Goal: Browse casually: Explore the website without a specific task or goal

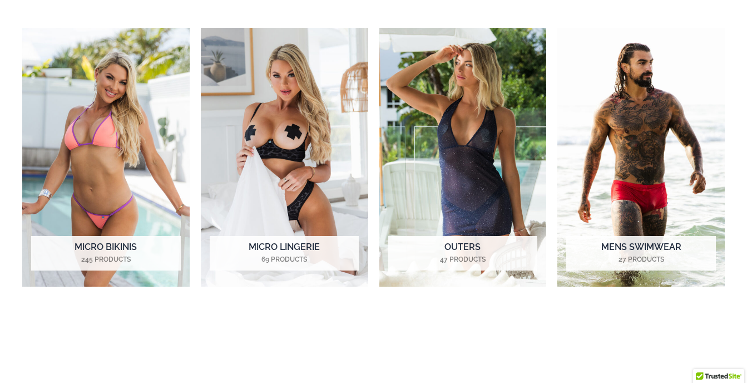
scroll to position [500, 0]
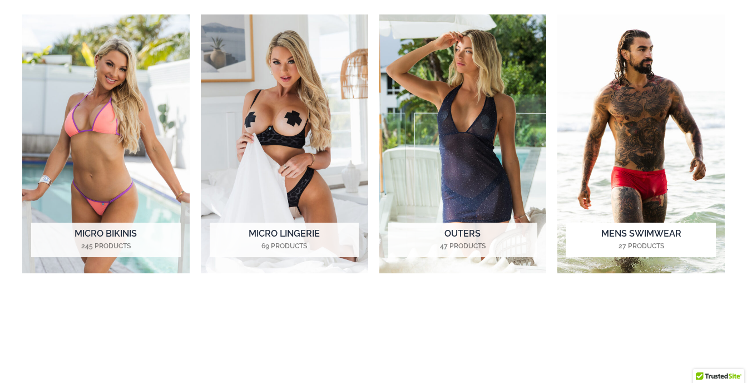
type input "**********"
click at [634, 244] on mark "27 Products" at bounding box center [640, 246] width 149 height 10
click at [111, 186] on img "Visit product category Micro Bikinis" at bounding box center [105, 143] width 167 height 259
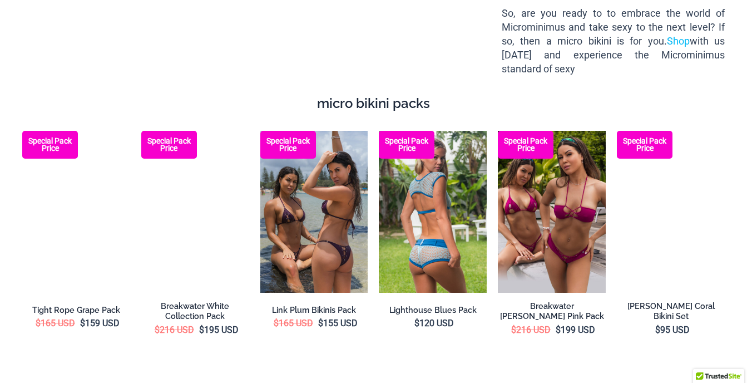
scroll to position [1446, 0]
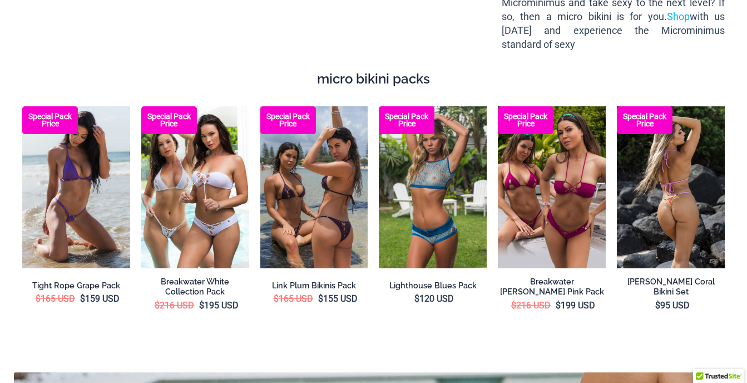
click at [684, 209] on img at bounding box center [671, 187] width 108 height 162
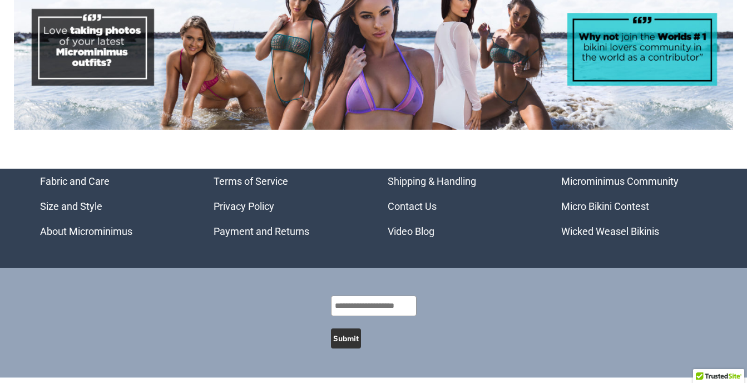
scroll to position [4323, 0]
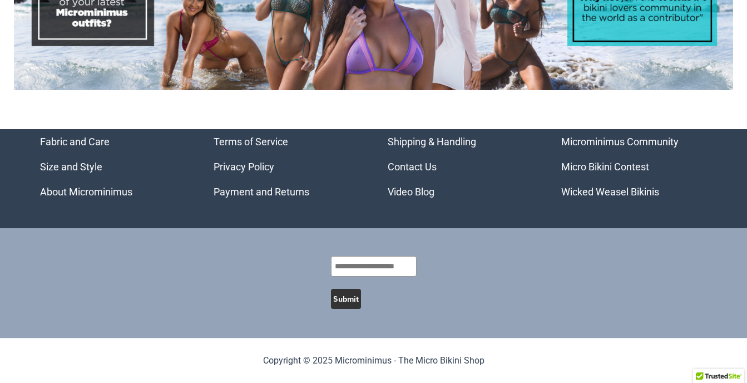
click at [615, 165] on link "Micro Bikini Contest" at bounding box center [605, 167] width 88 height 12
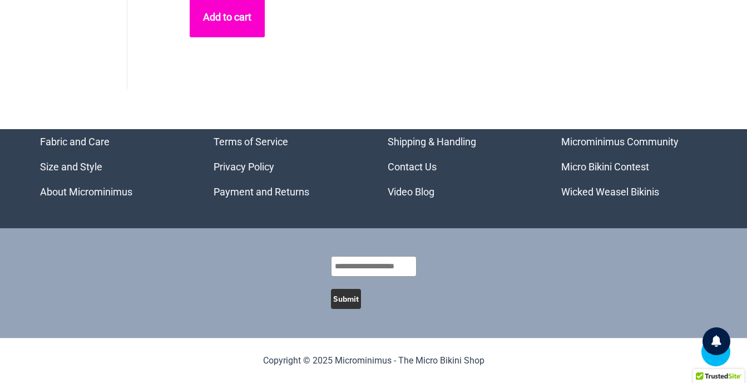
scroll to position [6036, 0]
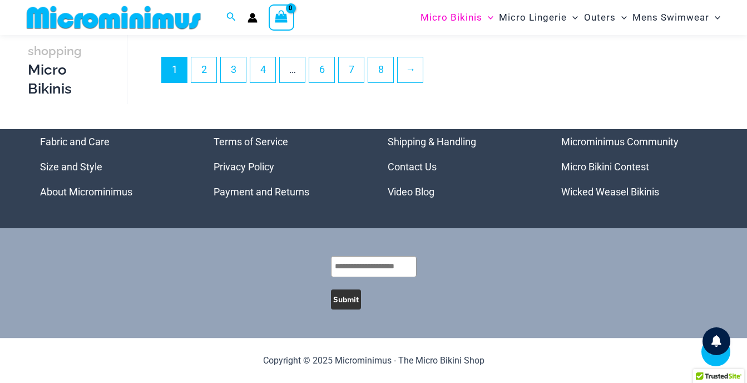
scroll to position [13734, 0]
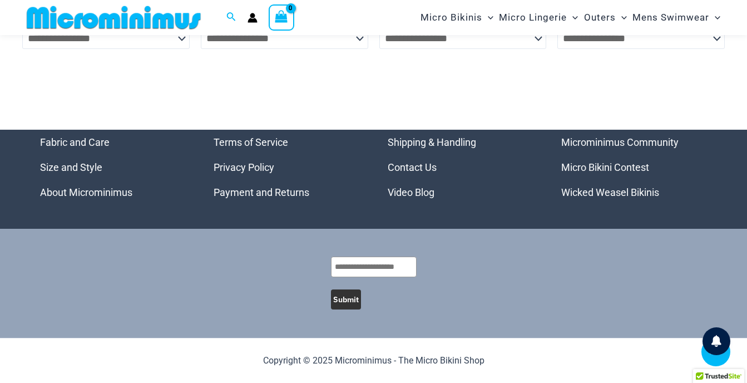
scroll to position [8174, 0]
